Goal: Task Accomplishment & Management: Manage account settings

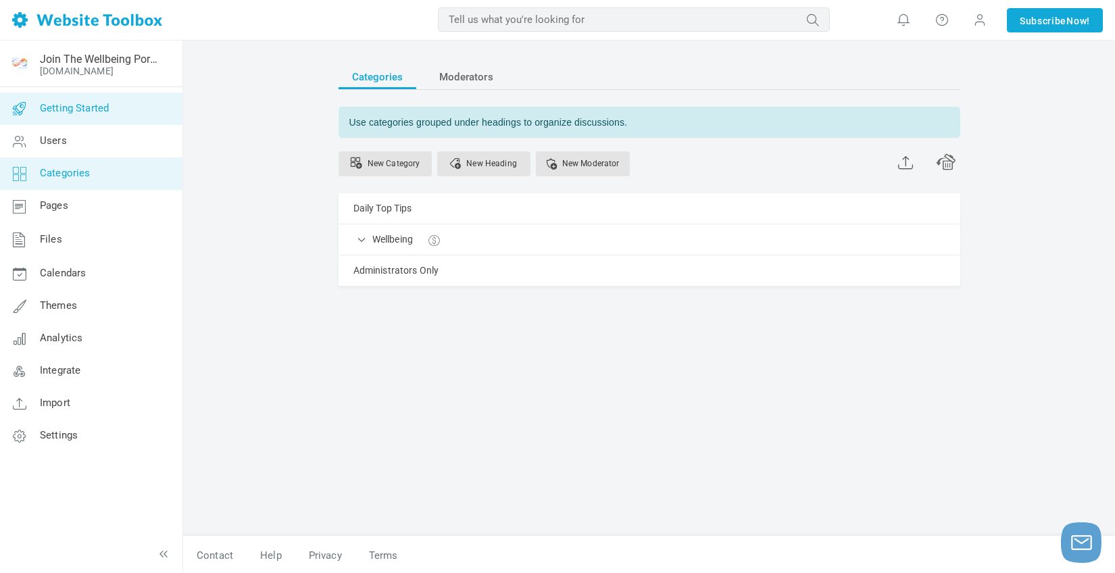
click at [74, 113] on span "Getting Started" at bounding box center [74, 108] width 69 height 12
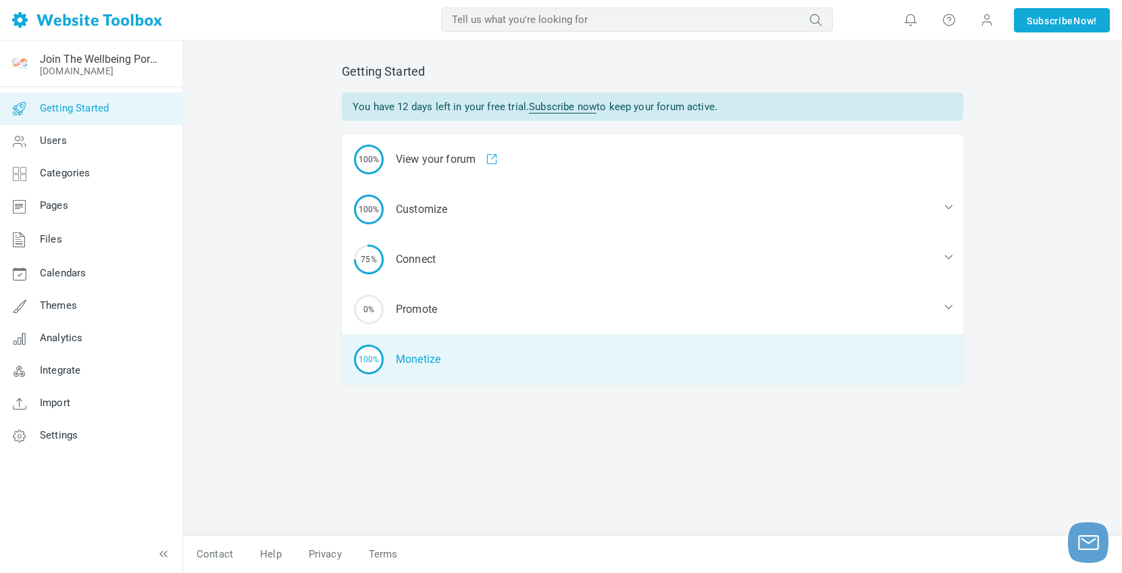
click at [415, 355] on div "100% Monetize" at bounding box center [653, 359] width 622 height 50
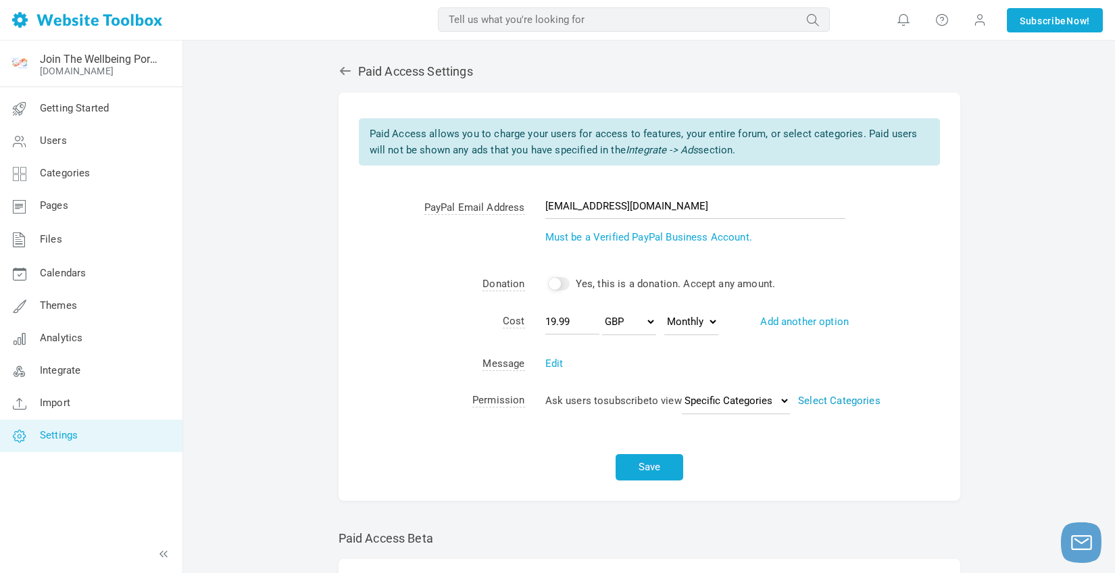
click at [856, 401] on link "Select Categories" at bounding box center [839, 401] width 82 height 12
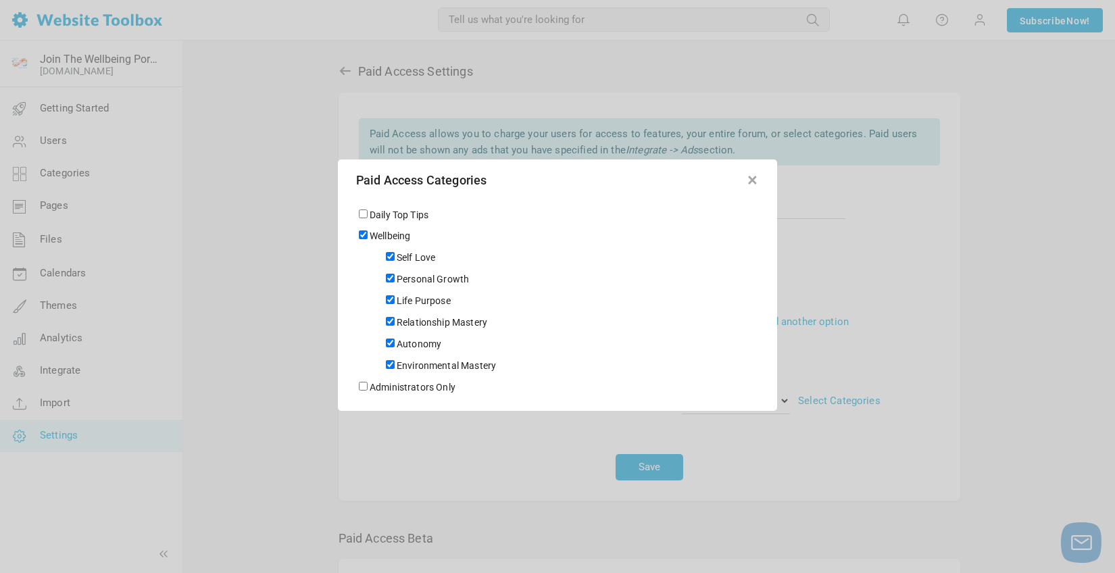
click at [751, 177] on button "button" at bounding box center [752, 178] width 14 height 14
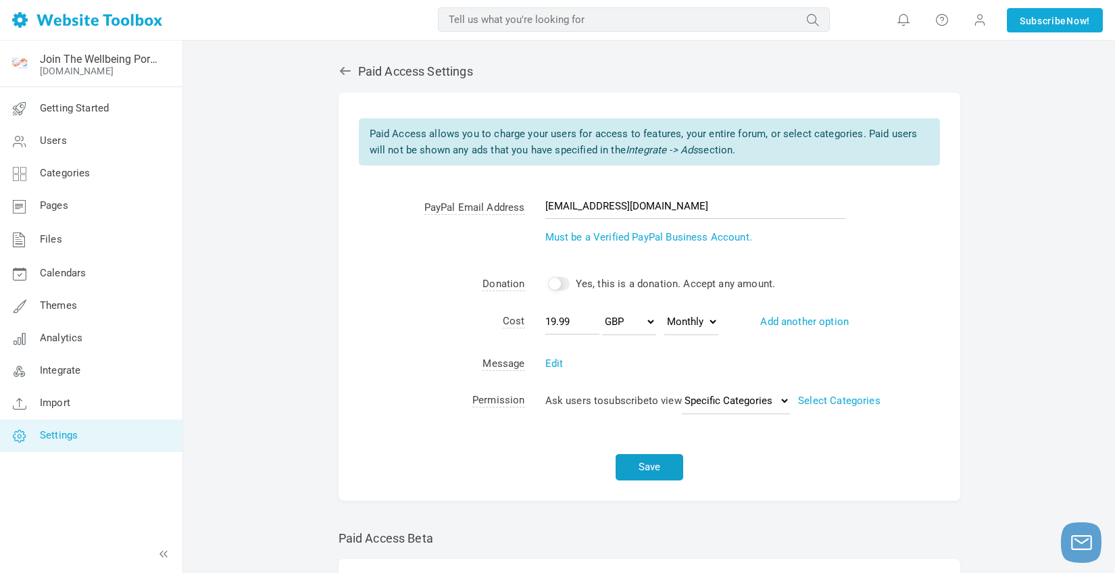
click at [655, 465] on button "Save" at bounding box center [649, 467] width 68 height 26
click at [644, 468] on button "Save" at bounding box center [649, 467] width 68 height 26
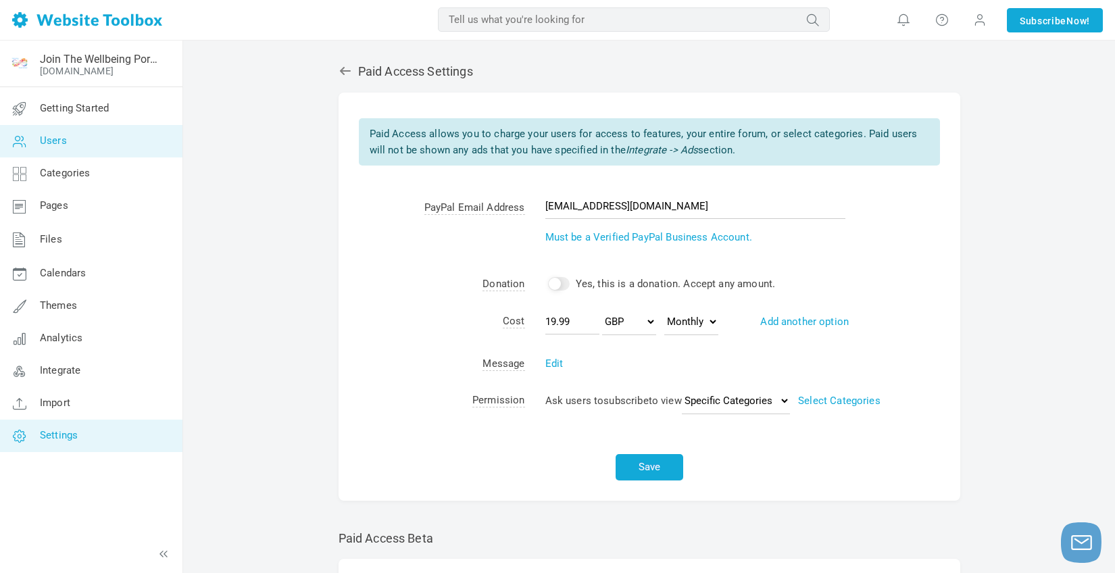
click at [64, 139] on span "Users" at bounding box center [53, 140] width 27 height 12
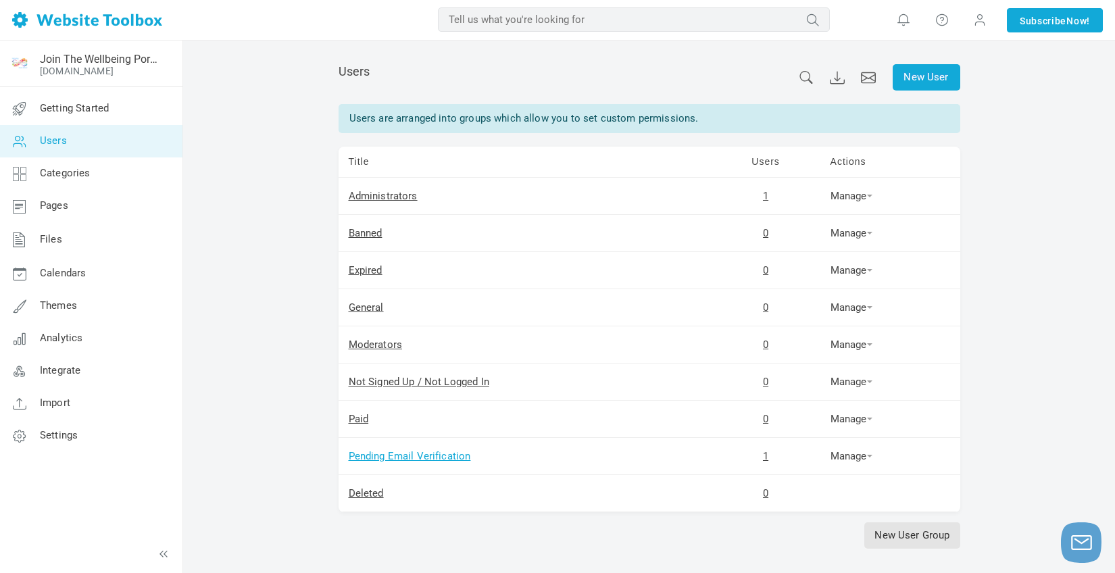
click at [377, 457] on link "Pending Email Verification" at bounding box center [410, 456] width 122 height 12
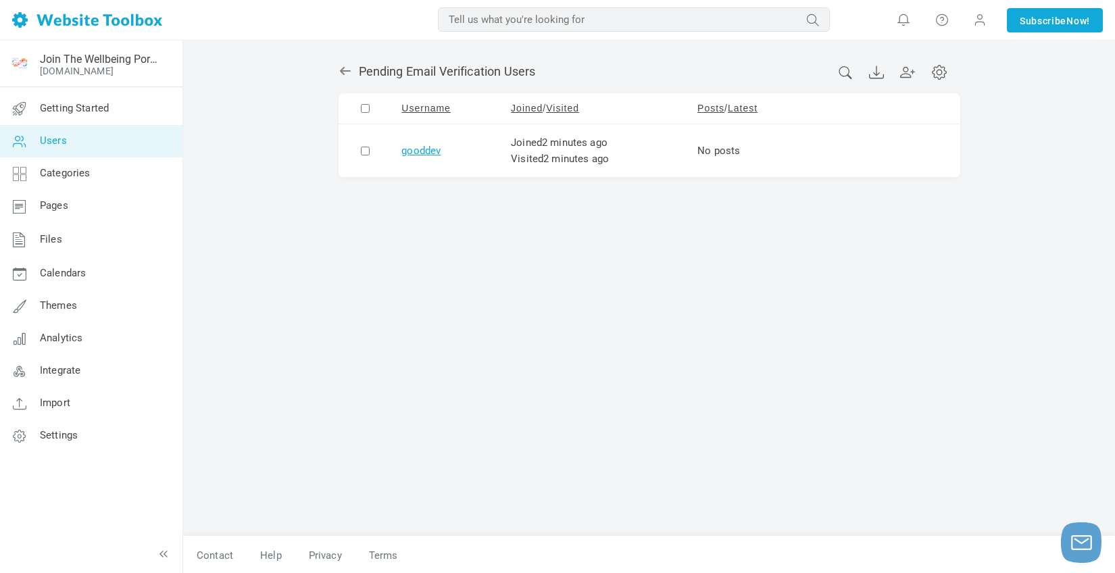
click at [422, 147] on link "gooddev" at bounding box center [420, 151] width 39 height 12
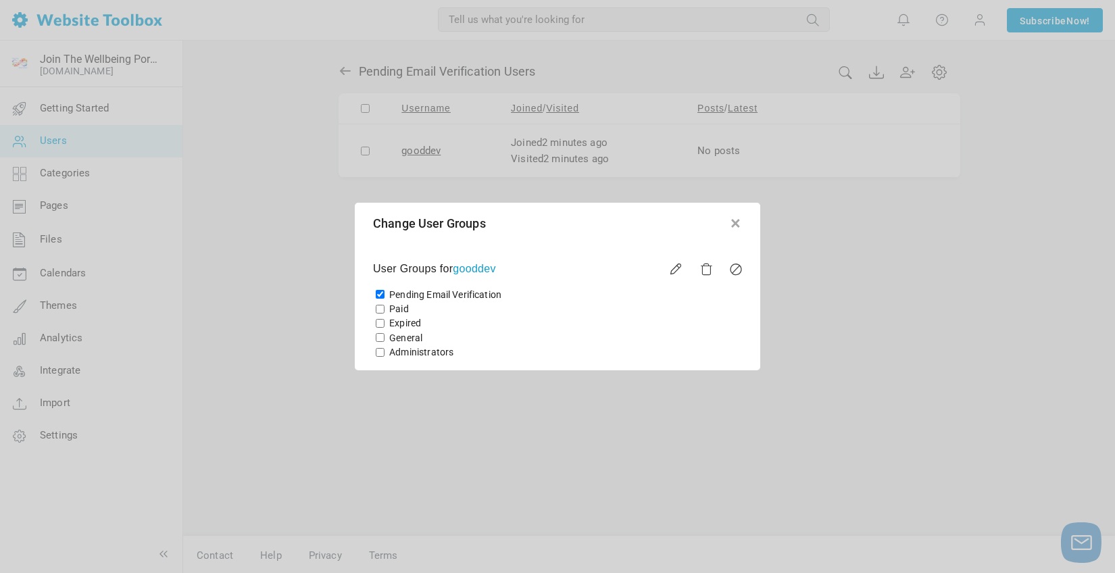
click at [735, 221] on button "button" at bounding box center [735, 221] width 14 height 14
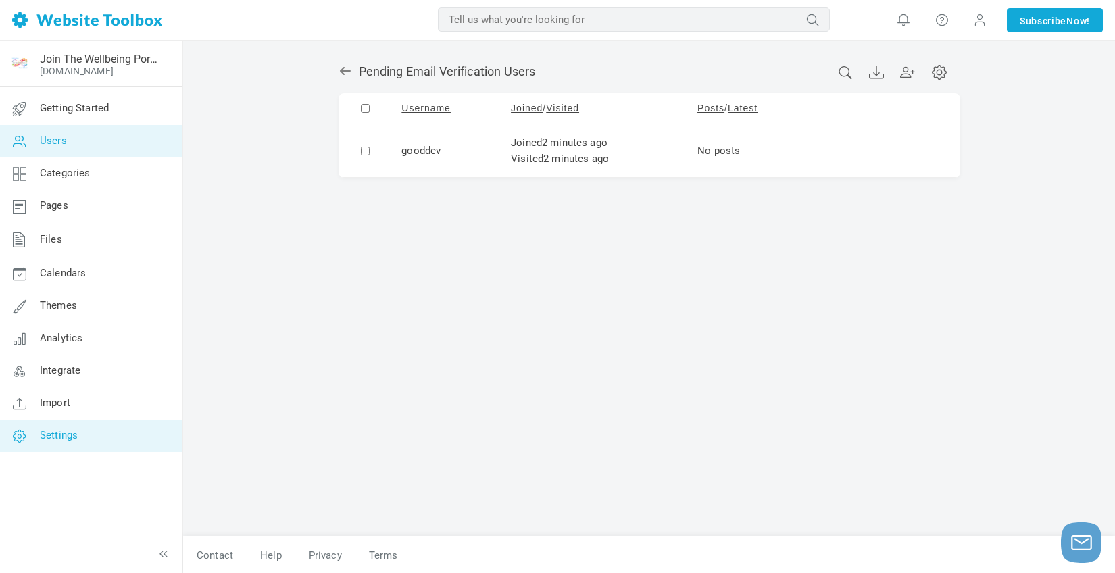
click at [61, 435] on span "Settings" at bounding box center [59, 435] width 38 height 12
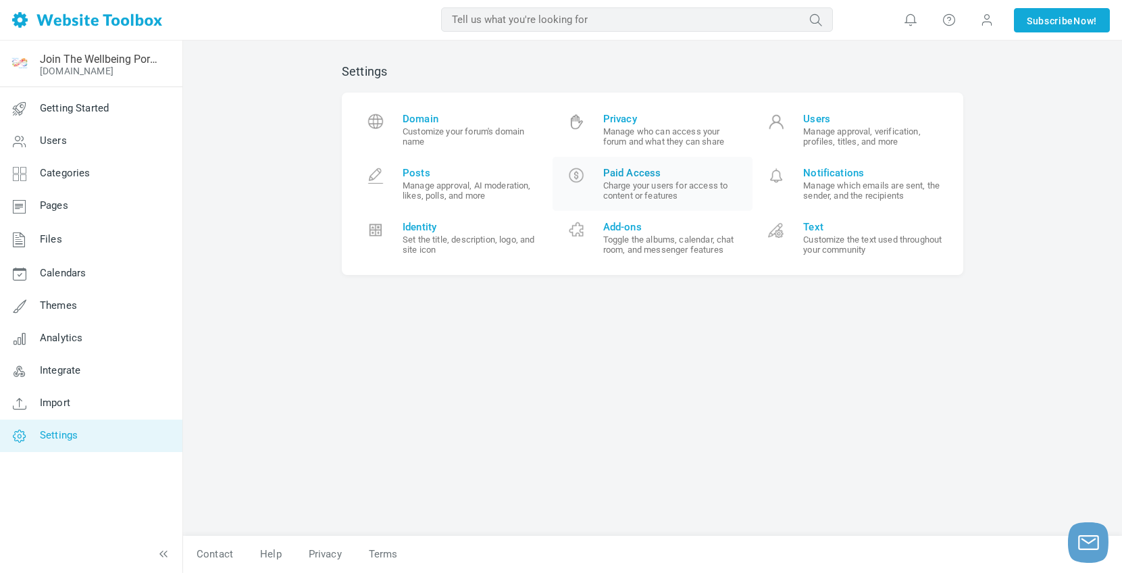
click at [647, 170] on span "Paid Access" at bounding box center [673, 173] width 140 height 12
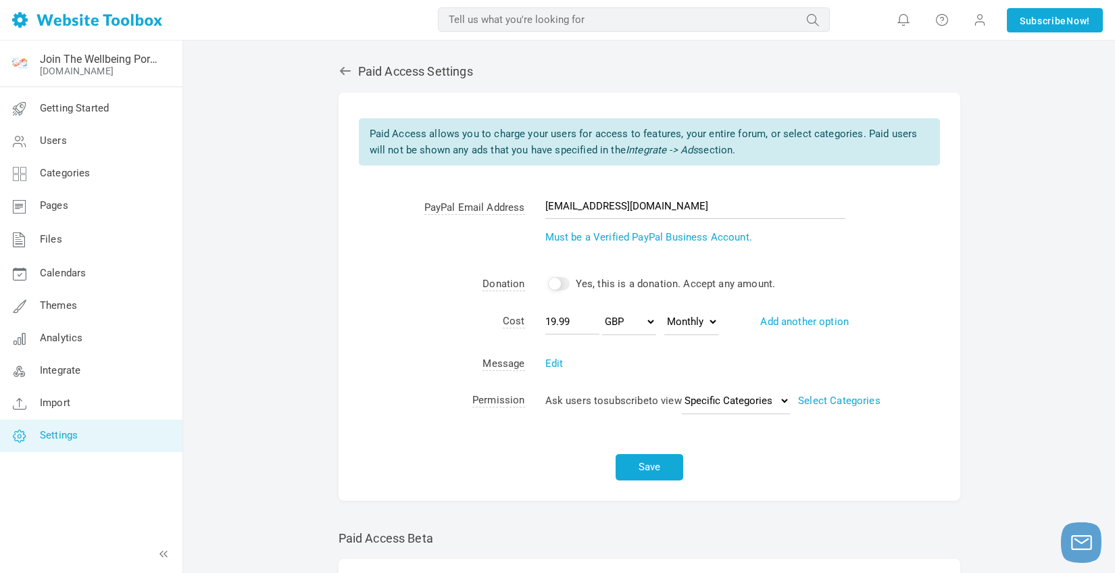
click at [60, 431] on span "Settings" at bounding box center [59, 435] width 38 height 12
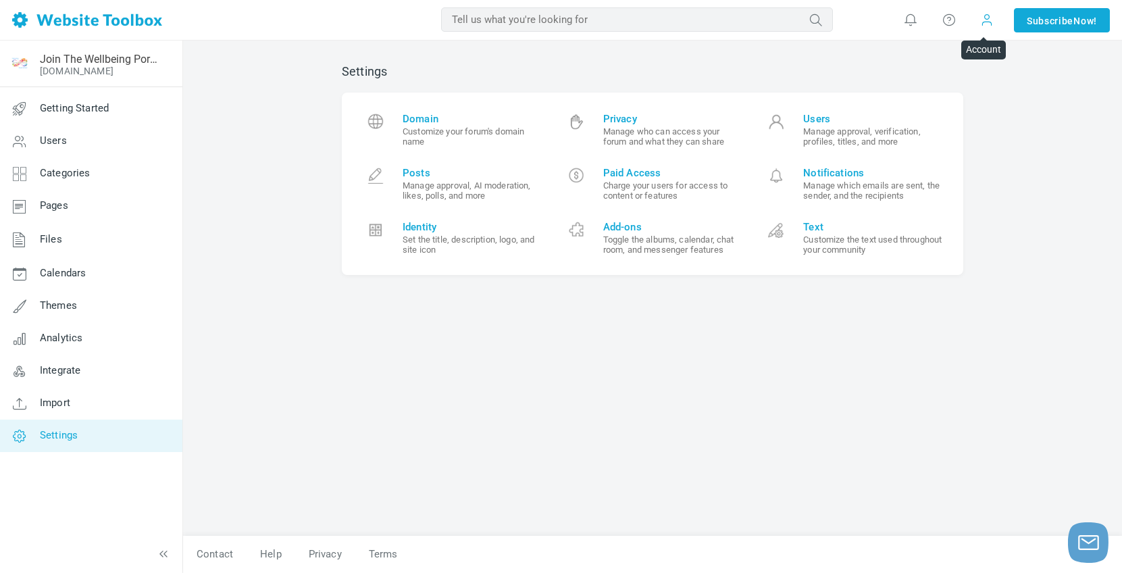
click at [986, 20] on span at bounding box center [987, 20] width 14 height 14
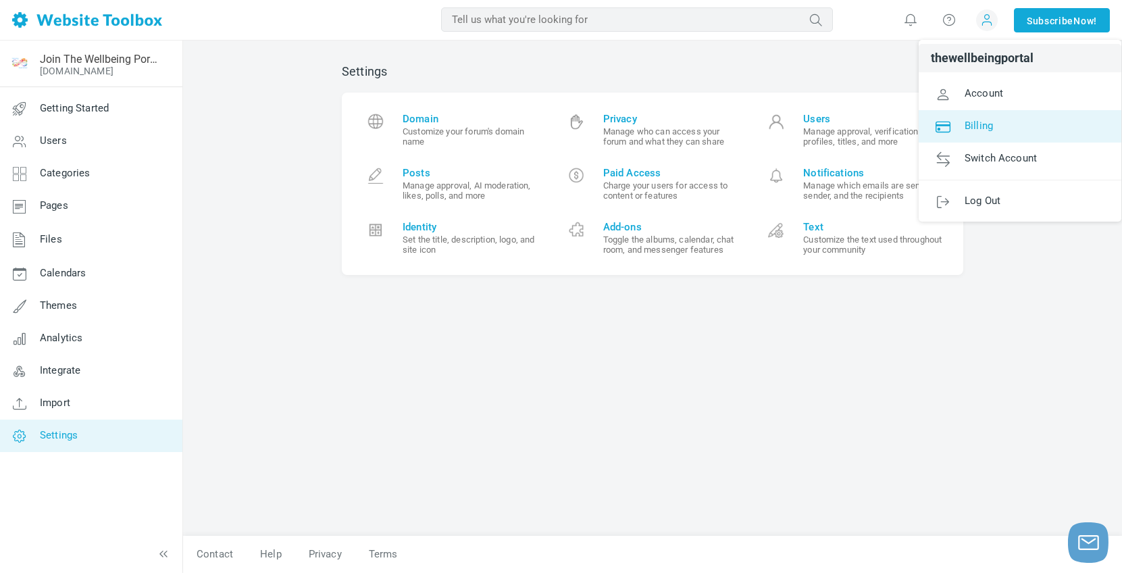
click at [971, 115] on link "Billing" at bounding box center [1020, 126] width 203 height 32
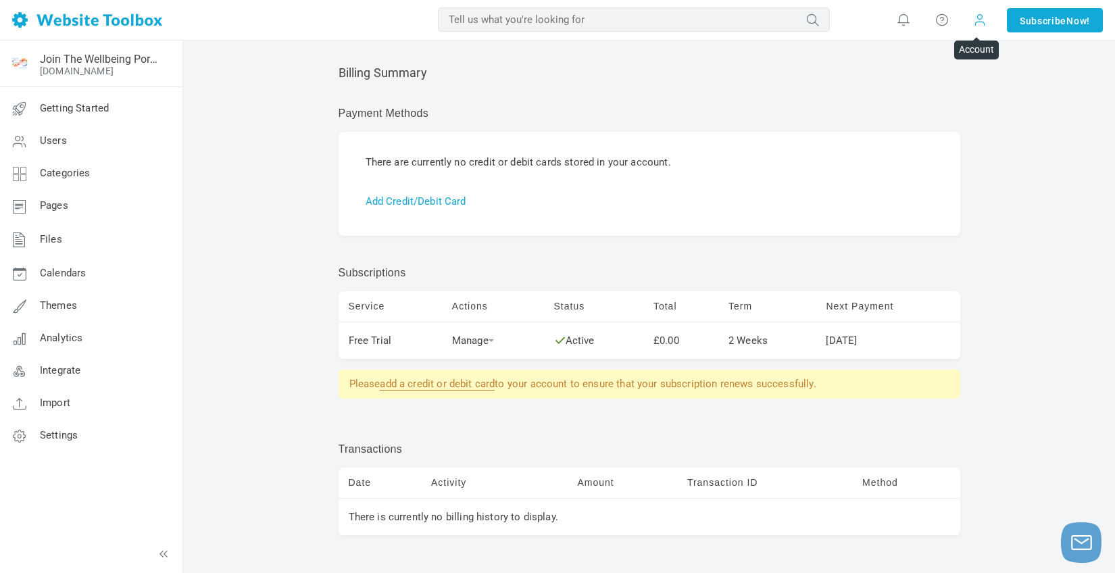
click at [975, 22] on span at bounding box center [980, 19] width 14 height 15
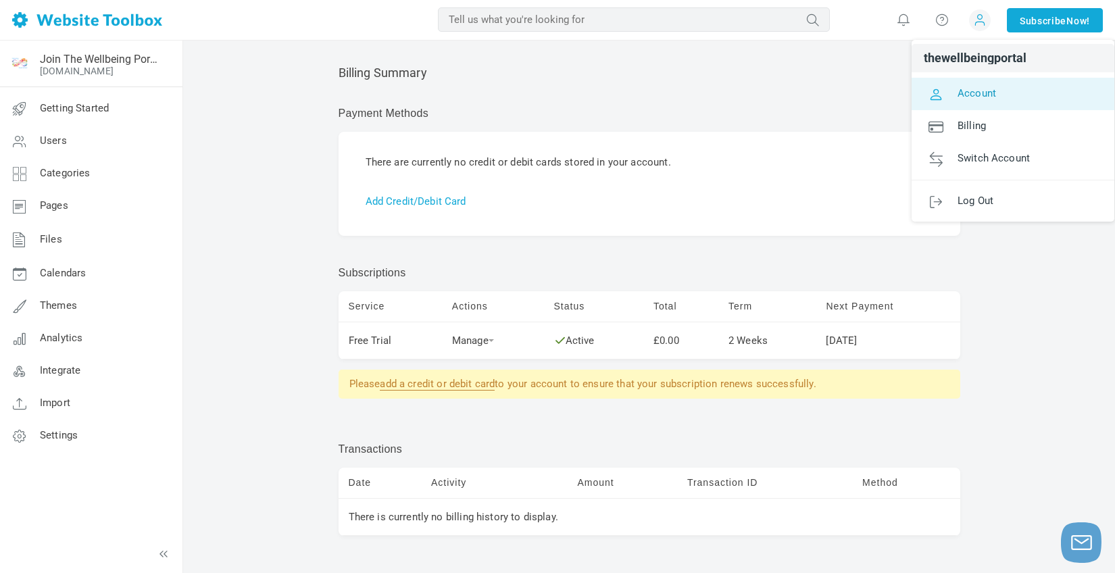
click at [970, 88] on span "Account" at bounding box center [976, 92] width 39 height 12
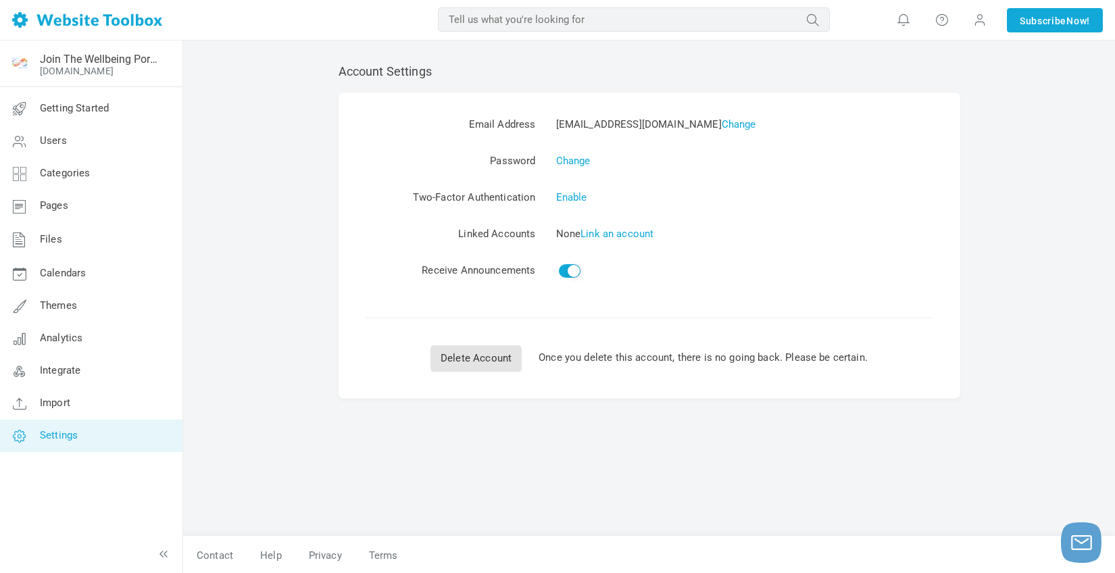
click at [51, 434] on span "Settings" at bounding box center [59, 435] width 38 height 12
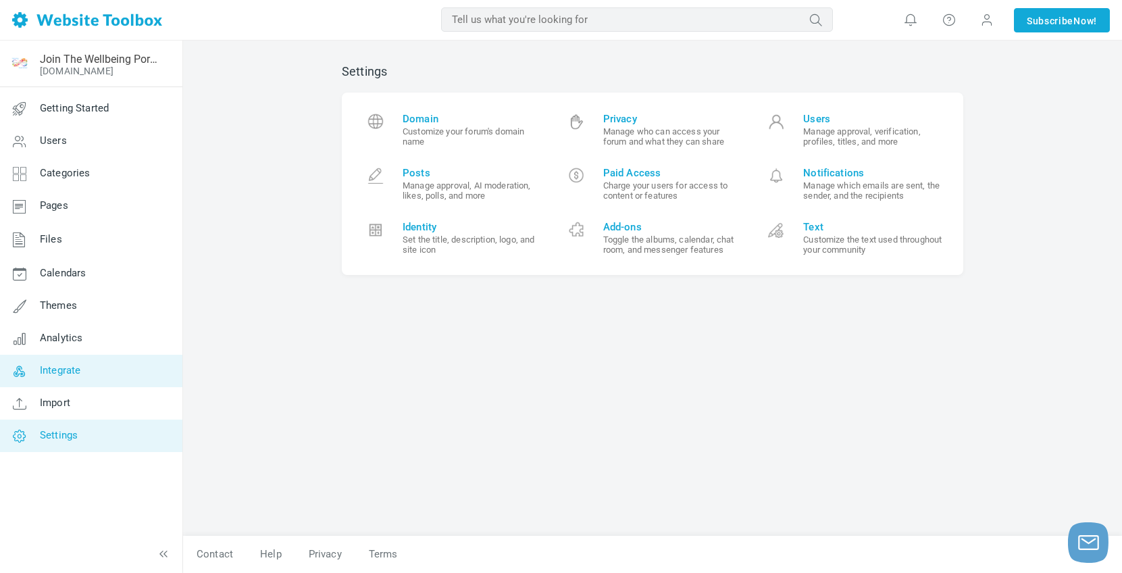
click at [59, 370] on span "Integrate" at bounding box center [60, 370] width 41 height 12
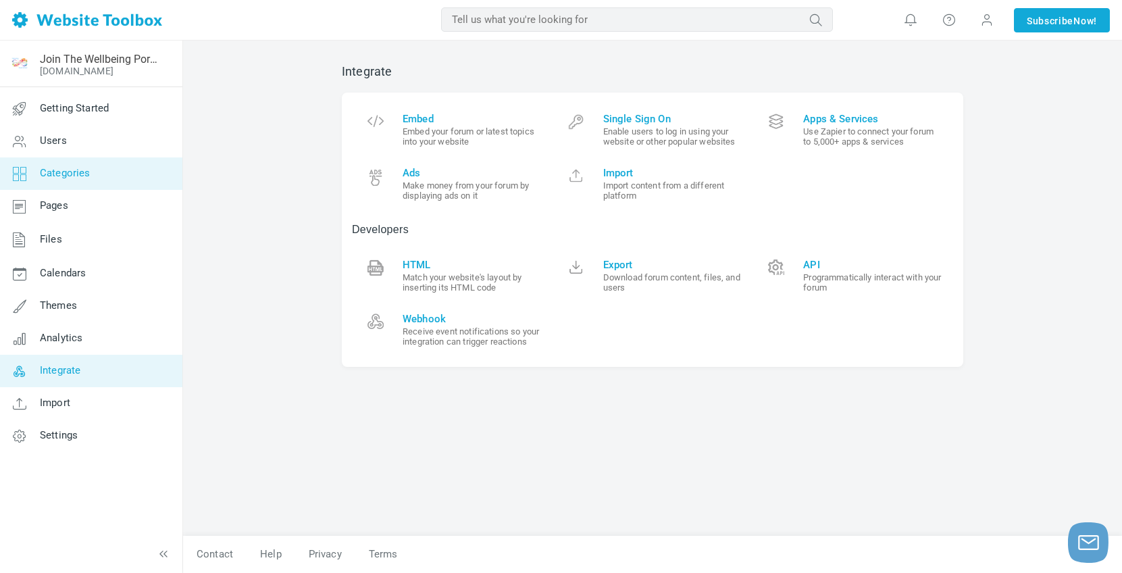
click at [64, 173] on span "Categories" at bounding box center [65, 173] width 51 height 12
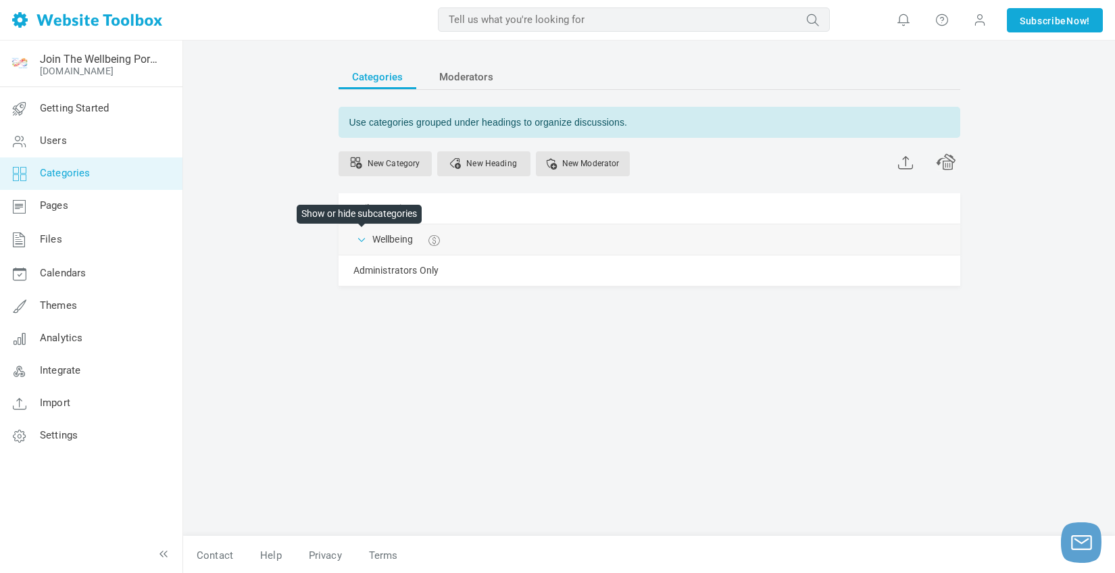
click at [363, 243] on span at bounding box center [362, 239] width 14 height 14
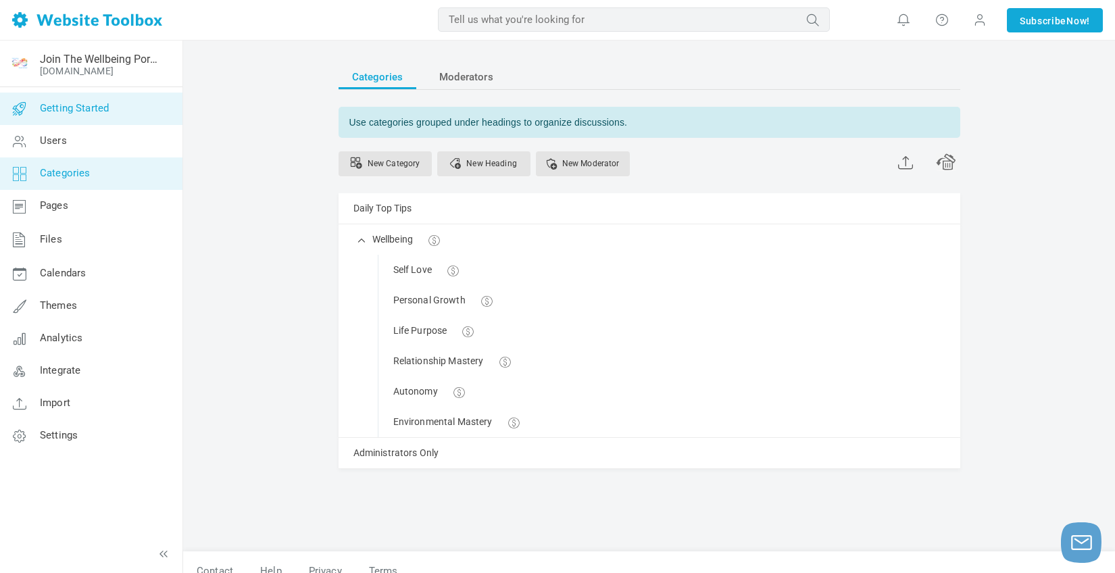
click at [52, 106] on span "Getting Started" at bounding box center [74, 108] width 69 height 12
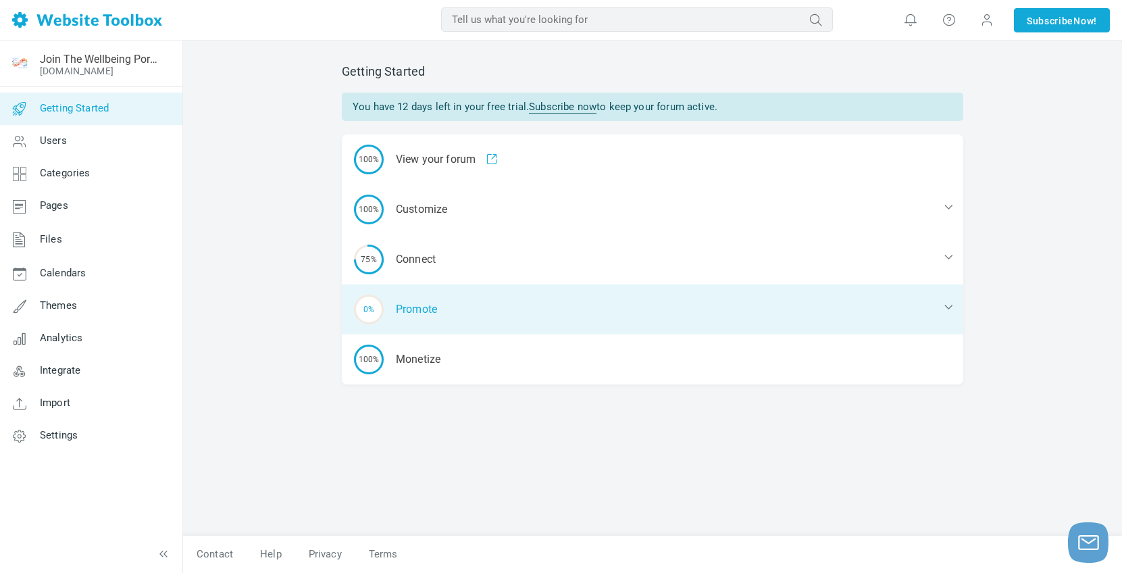
click at [948, 307] on icon at bounding box center [949, 307] width 14 height 14
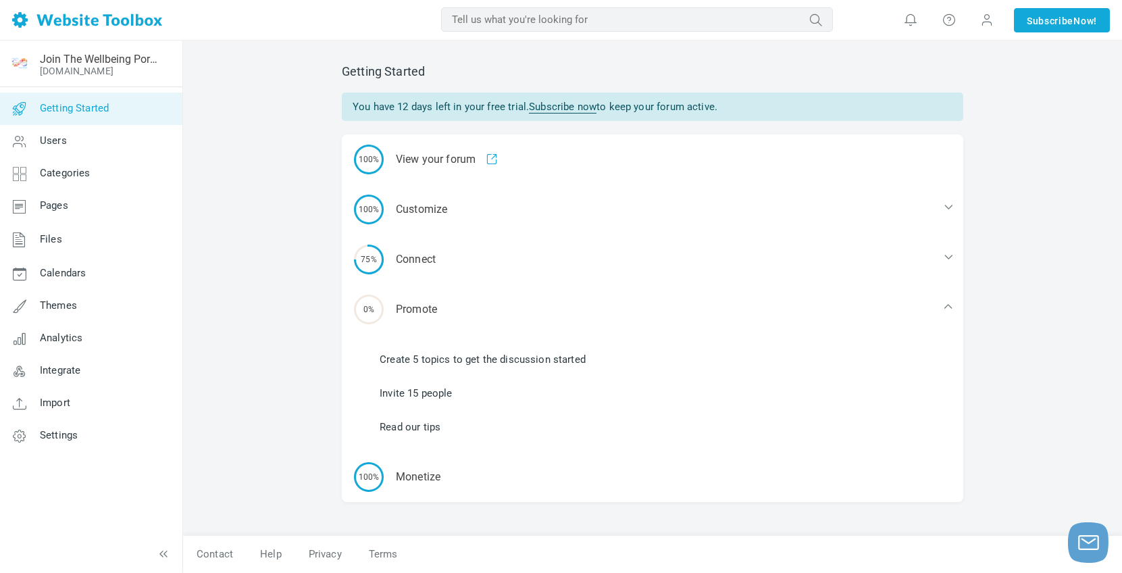
click at [416, 426] on link "Read our tips" at bounding box center [410, 427] width 61 height 15
